Goal: Information Seeking & Learning: Find specific page/section

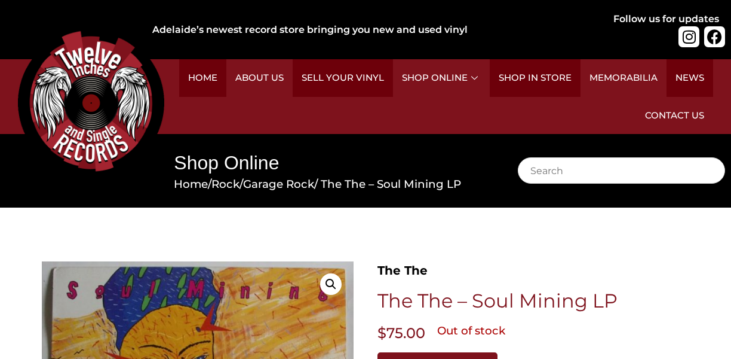
scroll to position [120, 0]
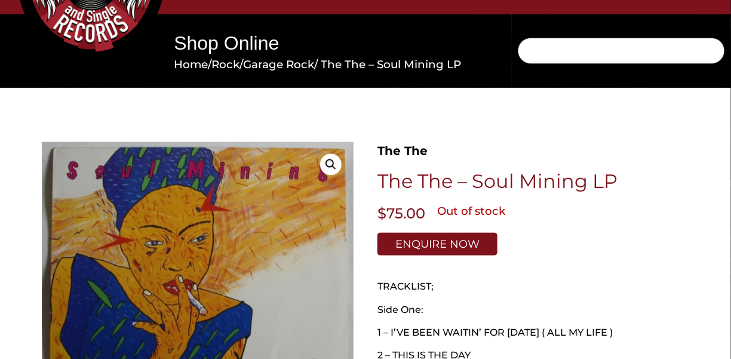
click at [558, 54] on input "Search" at bounding box center [621, 51] width 207 height 26
type input "the fall"
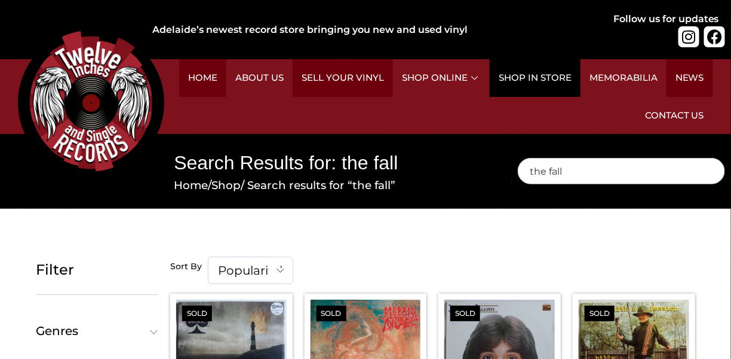
click at [543, 72] on link "Shop in Store" at bounding box center [535, 78] width 91 height 38
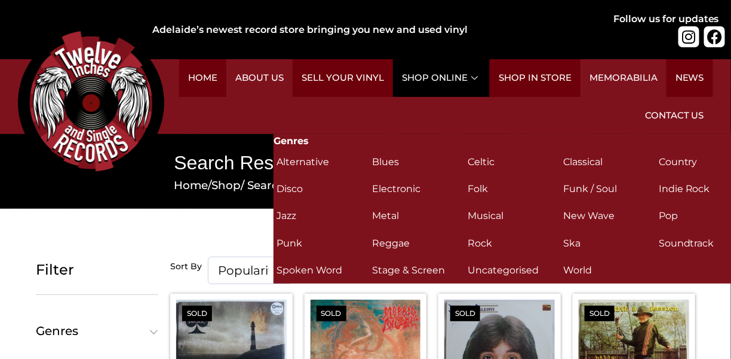
click at [464, 75] on link "Shop Online" at bounding box center [441, 78] width 97 height 38
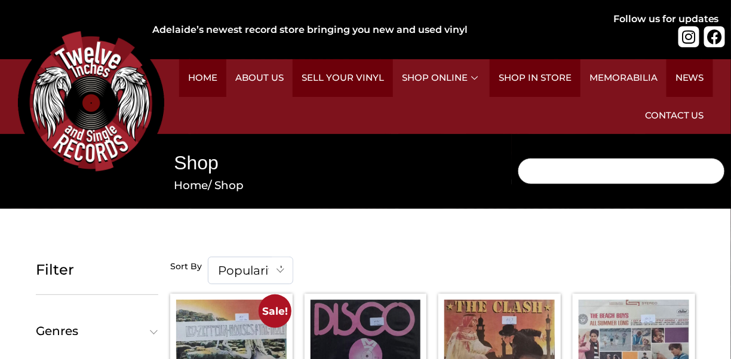
click at [559, 169] on input "Search" at bounding box center [621, 171] width 207 height 26
type input "smiths"
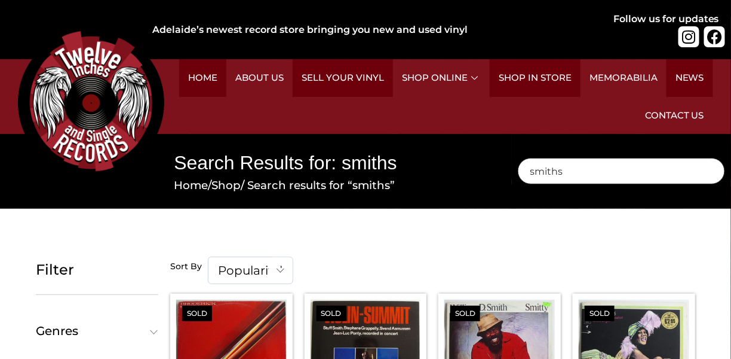
drag, startPoint x: 573, startPoint y: 176, endPoint x: 497, endPoint y: 173, distance: 76.0
click at [497, 173] on div "Search Results for: smiths Home / Shop / Search results for “smiths” Search smi…" at bounding box center [365, 171] width 731 height 75
type input "the fall"
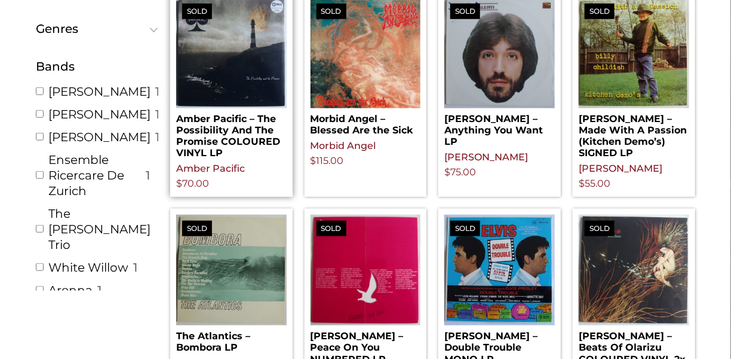
scroll to position [359, 0]
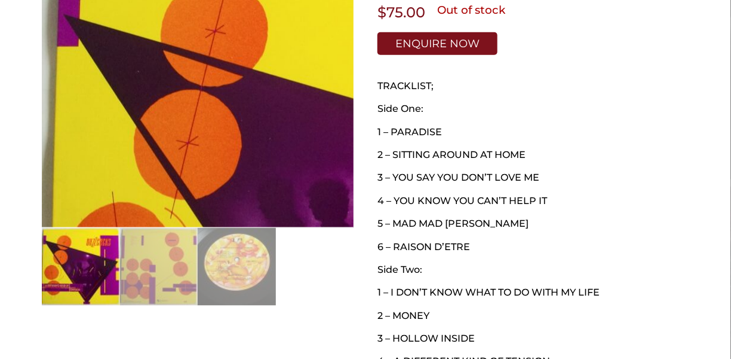
scroll to position [359, 0]
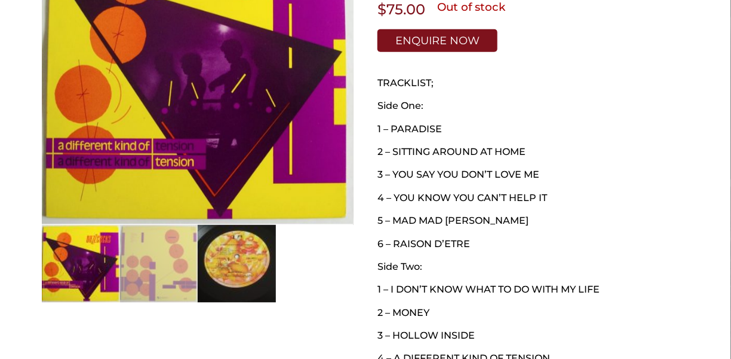
click at [249, 264] on img at bounding box center [237, 264] width 78 height 78
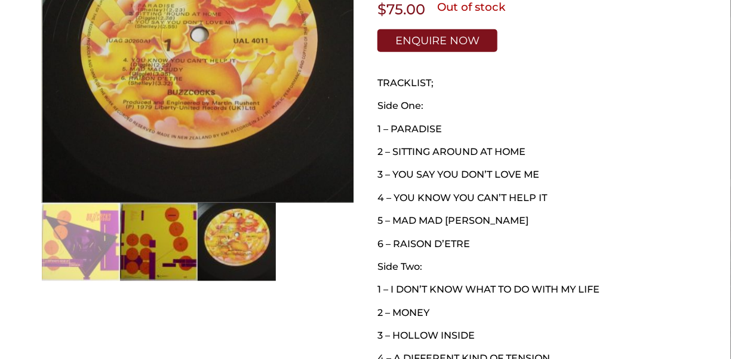
click at [173, 246] on img at bounding box center [159, 242] width 78 height 78
